Goal: Information Seeking & Learning: Learn about a topic

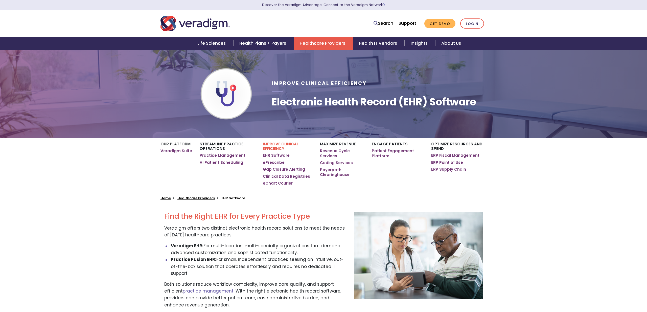
click at [201, 30] on img "Veradigm logo" at bounding box center [194, 23] width 69 height 17
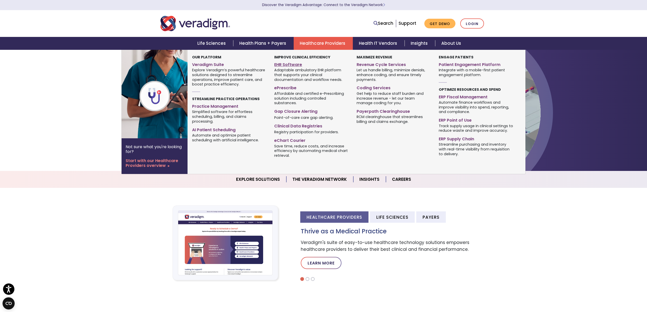
click at [293, 63] on link "EHR Software" at bounding box center [311, 63] width 75 height 7
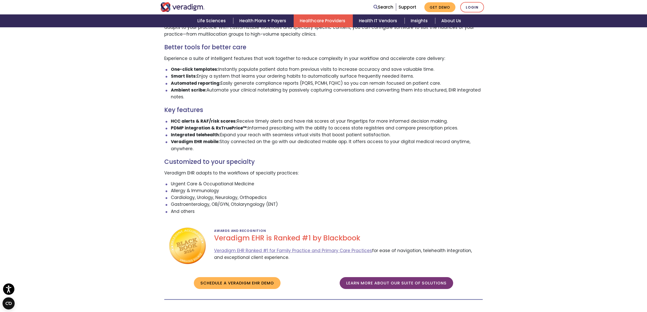
scroll to position [385, 0]
